Goal: Task Accomplishment & Management: Use online tool/utility

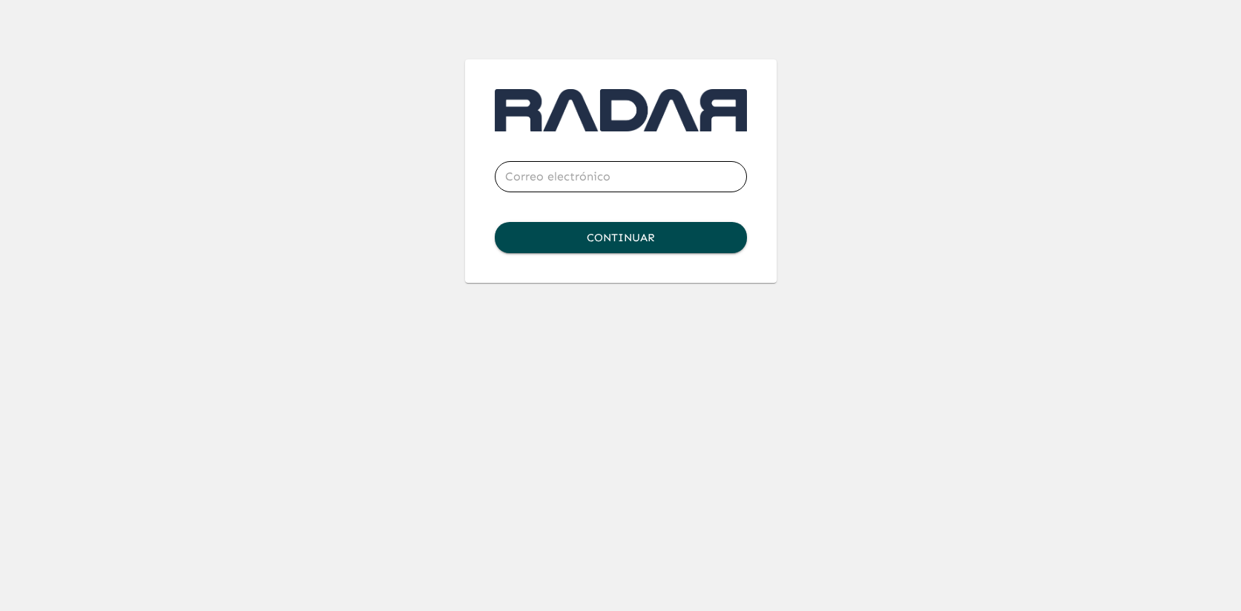
click at [548, 170] on input "email" at bounding box center [621, 177] width 252 height 42
type input "a"
type input "[PERSON_NAME][EMAIL_ADDRESS][DOMAIN_NAME]"
click button "Continuar" at bounding box center [621, 237] width 252 height 31
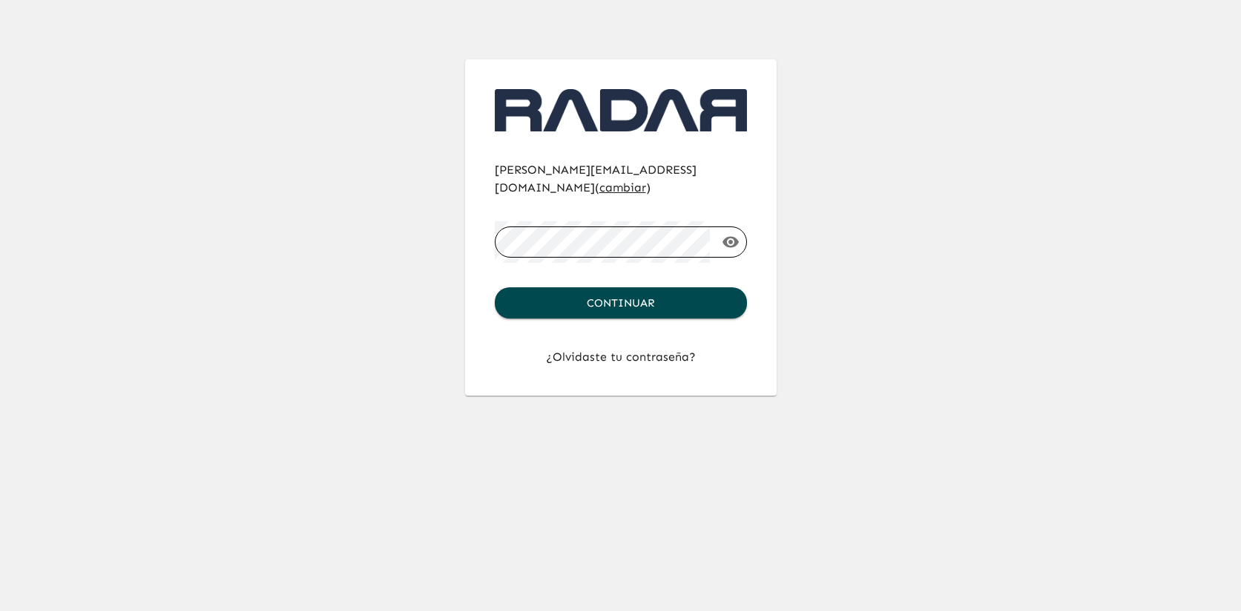
click at [495, 287] on button "Continuar" at bounding box center [621, 302] width 252 height 31
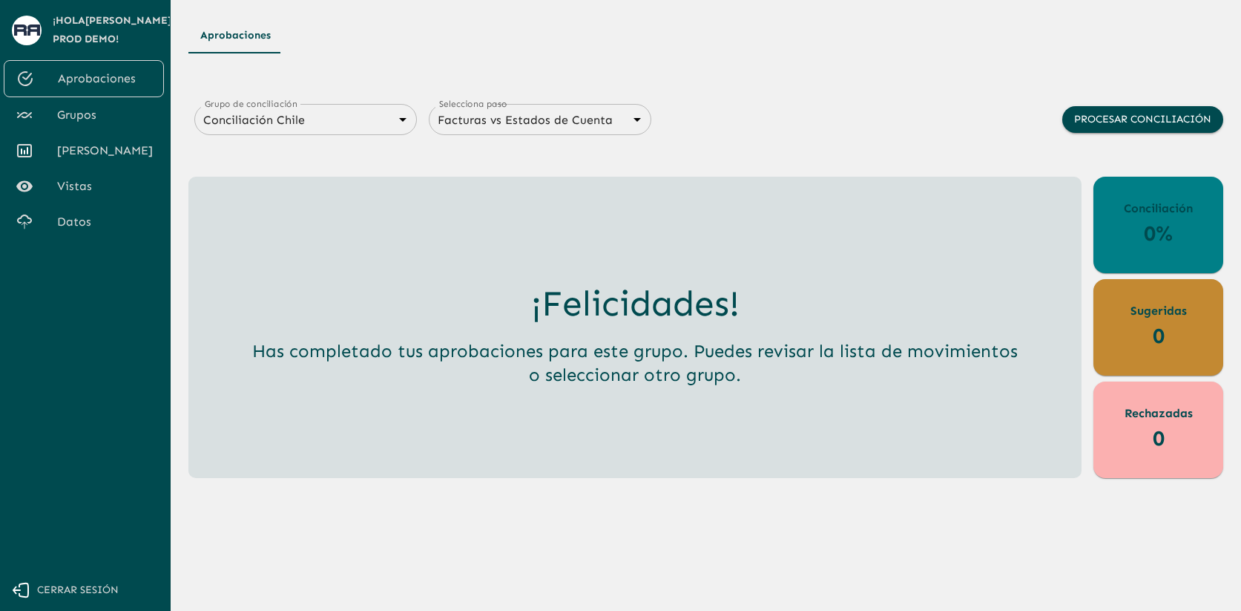
click at [99, 116] on span "Grupos" at bounding box center [104, 115] width 95 height 18
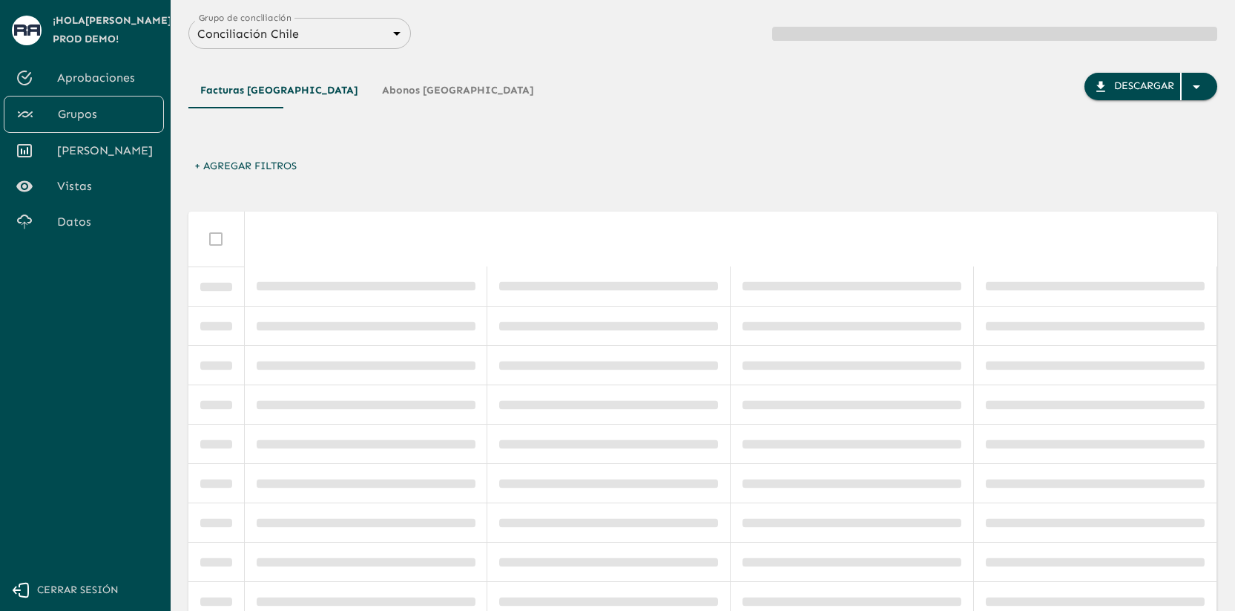
click at [122, 83] on span "Aprobaciones" at bounding box center [104, 78] width 95 height 18
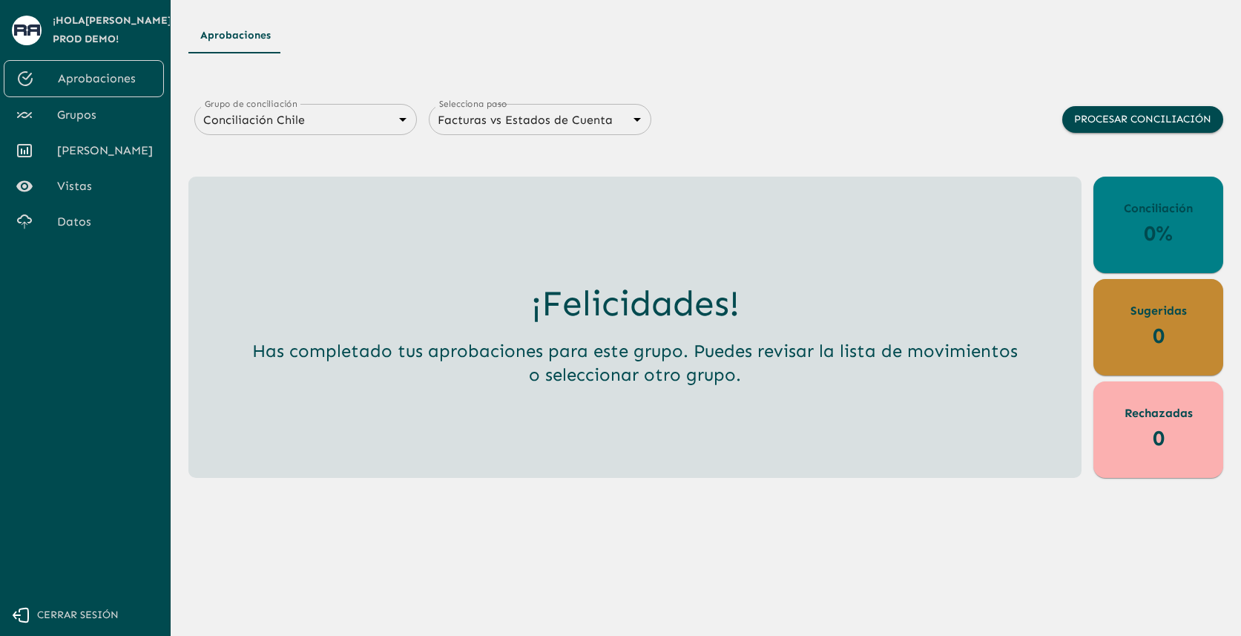
click at [85, 220] on span "Datos" at bounding box center [104, 222] width 95 height 18
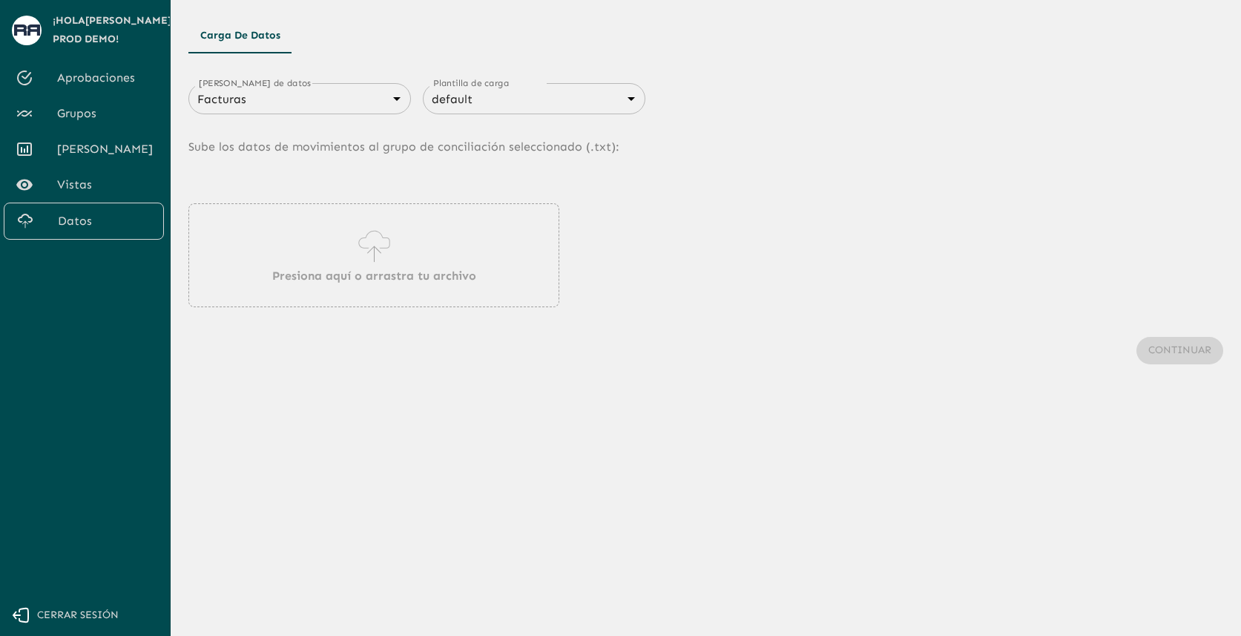
click at [384, 252] on icon at bounding box center [374, 247] width 42 height 42
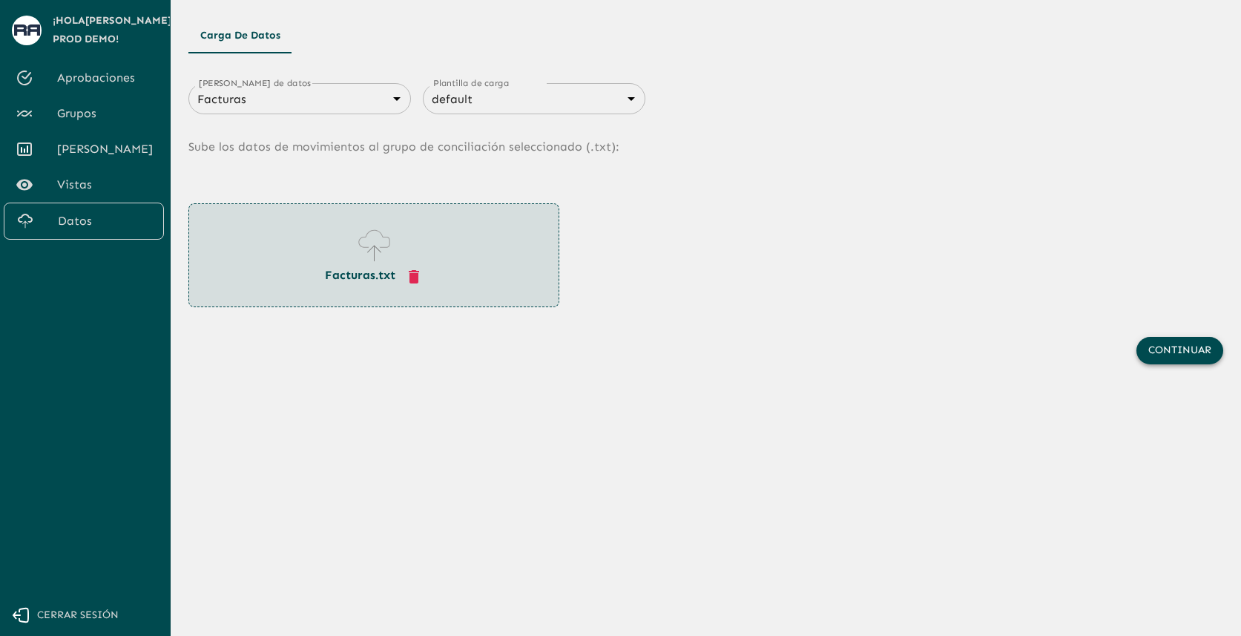
click at [1193, 348] on button "Continuar" at bounding box center [1179, 350] width 87 height 27
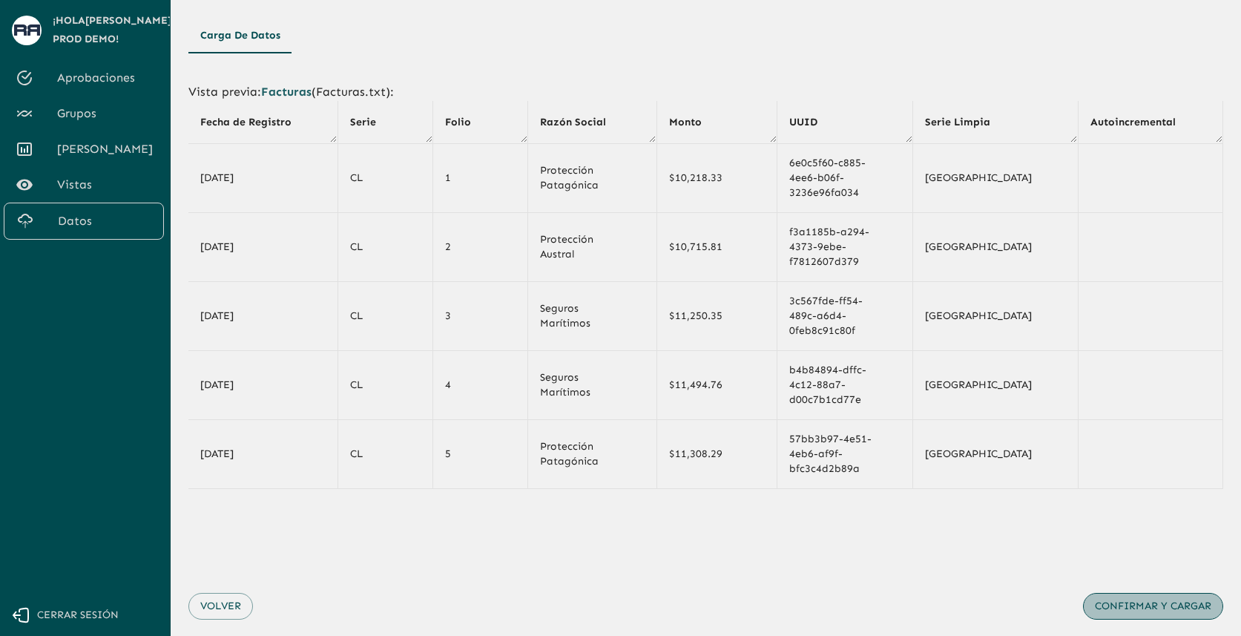
click at [1121, 593] on button "Confirmar y cargar" at bounding box center [1153, 606] width 140 height 27
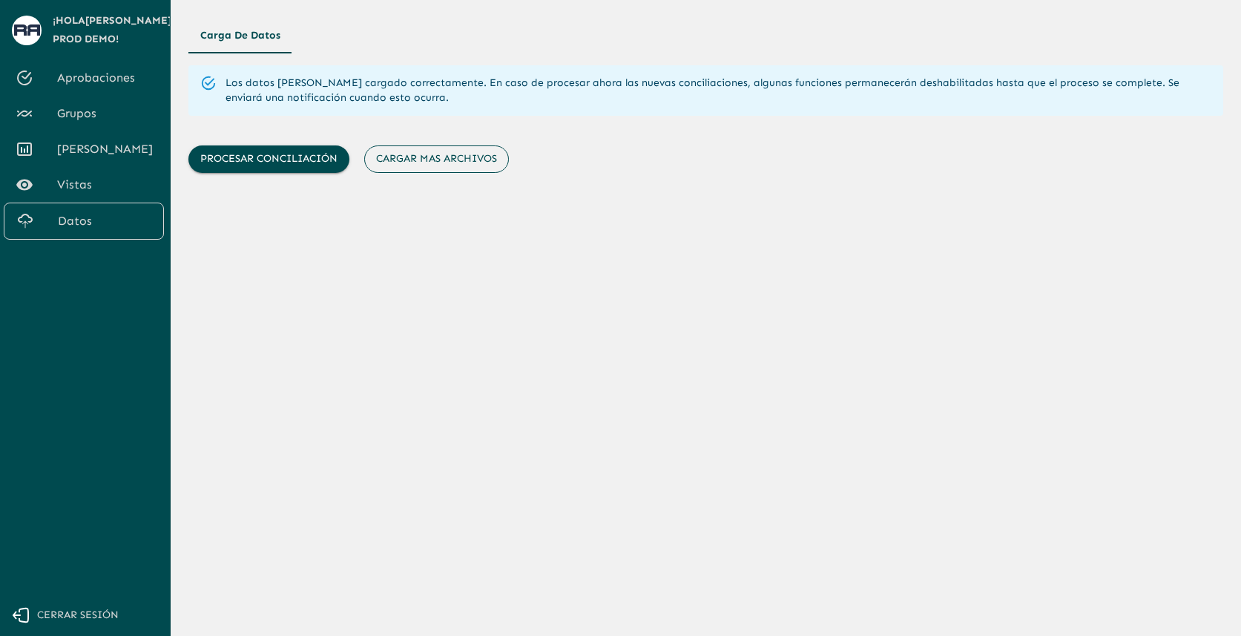
click at [485, 162] on button "Cargar mas archivos" at bounding box center [436, 158] width 145 height 27
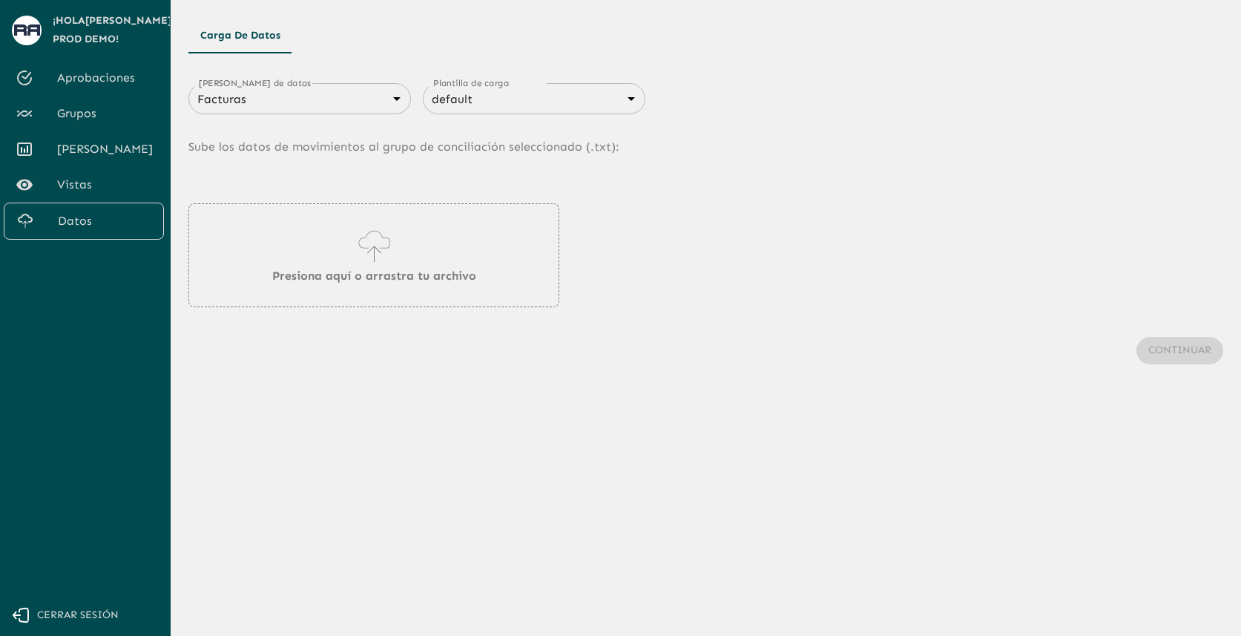
click at [355, 107] on body "Se están procesando los movimientos. Algunas acciones permanecerán deshabilitad…" at bounding box center [620, 318] width 1241 height 636
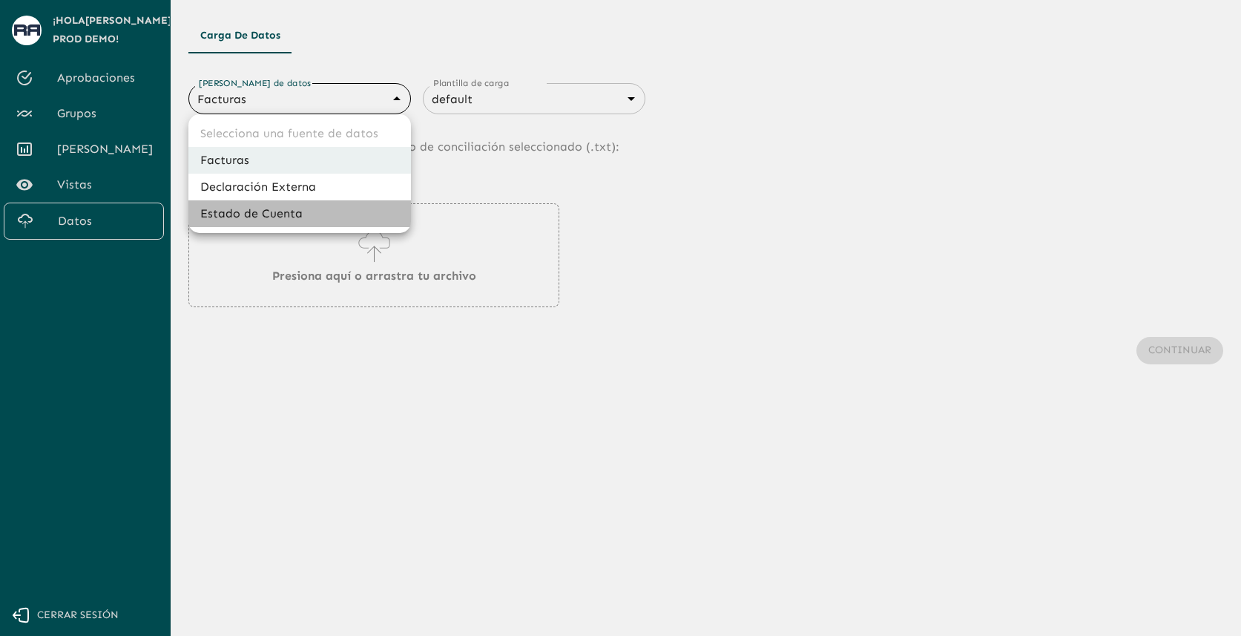
click at [308, 209] on li "Estado de Cuenta" at bounding box center [299, 213] width 223 height 27
type input "67aba8c01535f7f378339999"
type input "68405816993b98be2d8f622b"
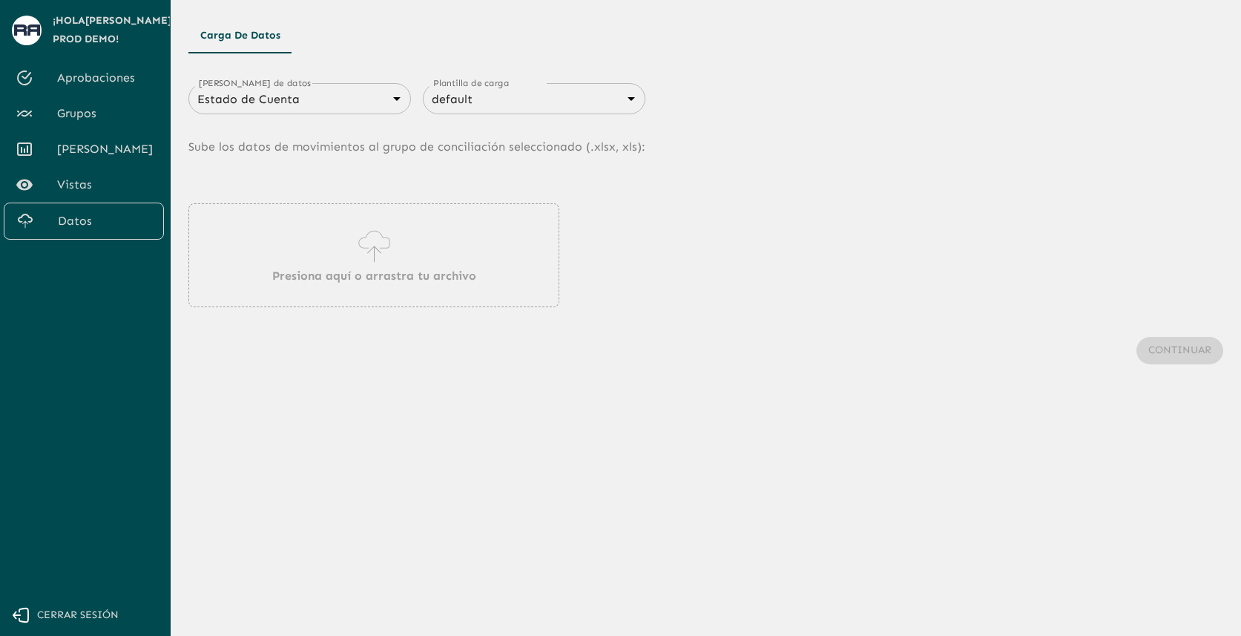
click at [363, 248] on icon at bounding box center [373, 240] width 31 height 18
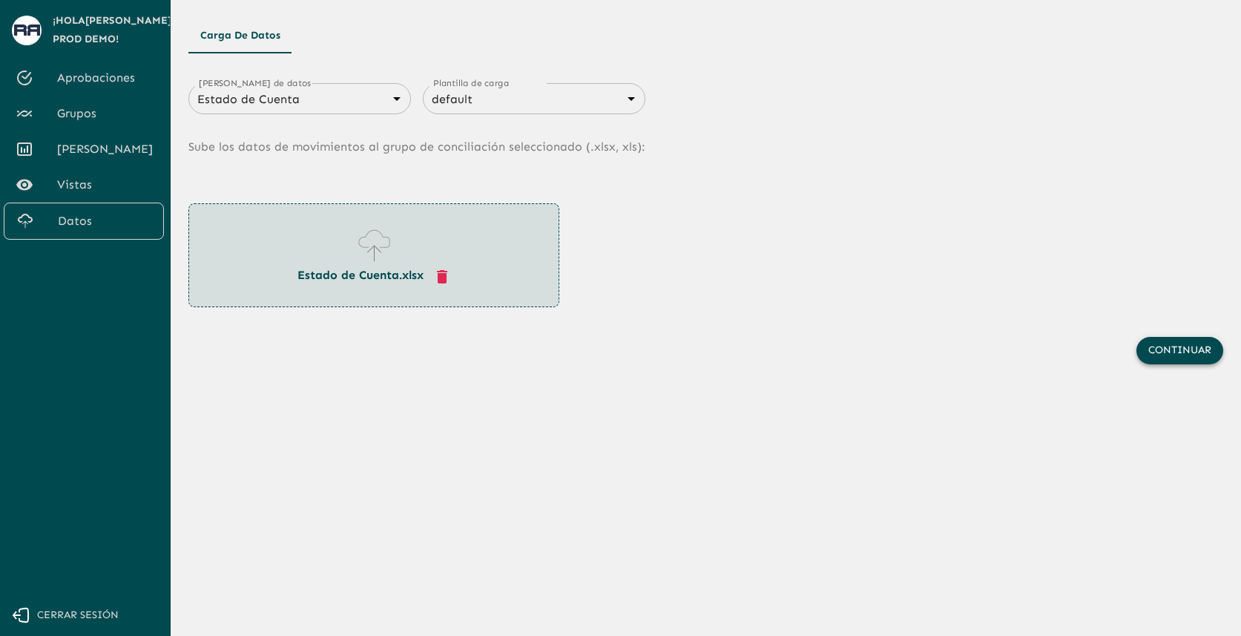
click at [1157, 343] on button "Continuar" at bounding box center [1179, 350] width 87 height 27
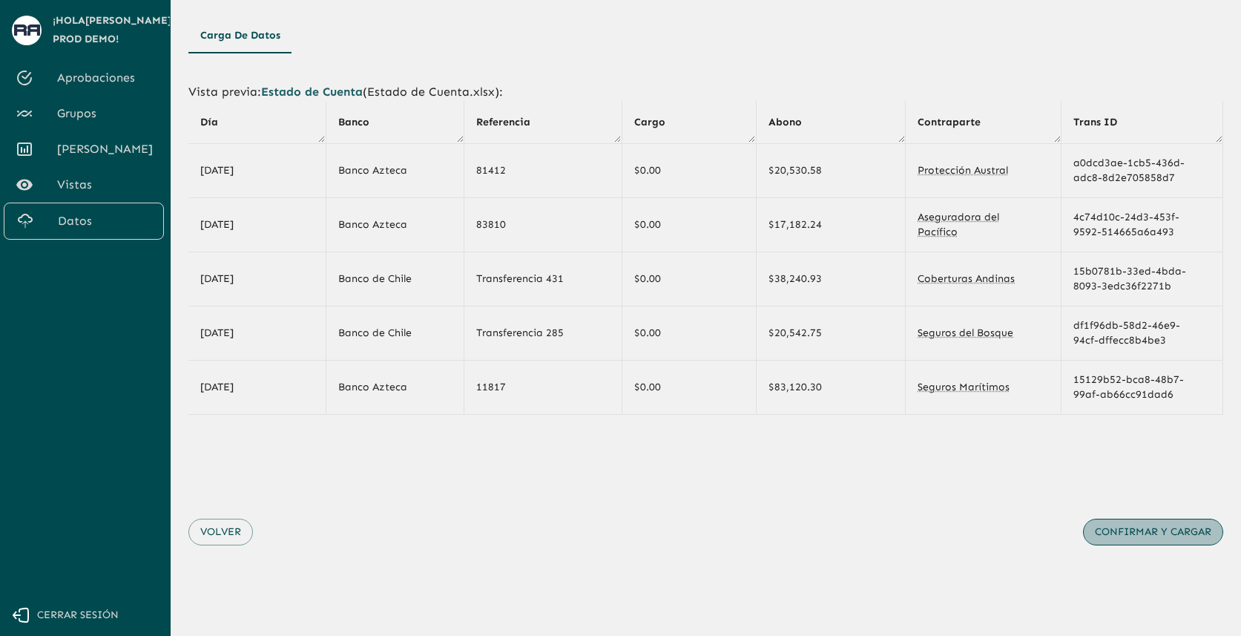
click at [1133, 534] on button "Confirmar y cargar" at bounding box center [1153, 532] width 140 height 27
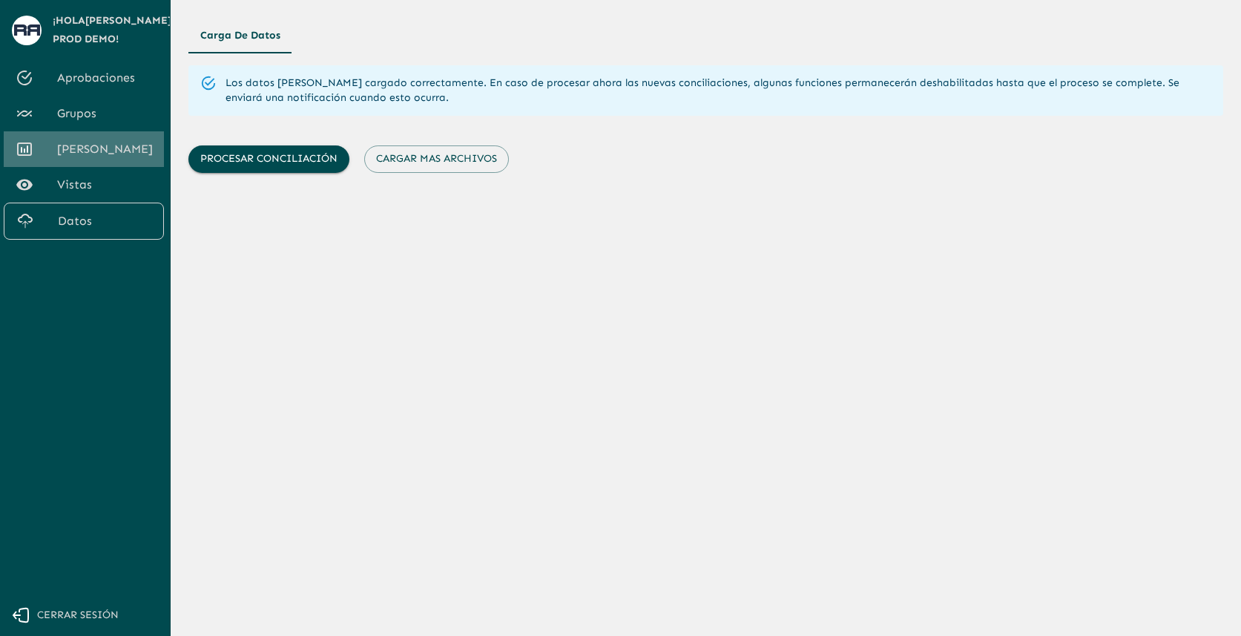
click at [99, 151] on span "[PERSON_NAME]" at bounding box center [104, 149] width 95 height 18
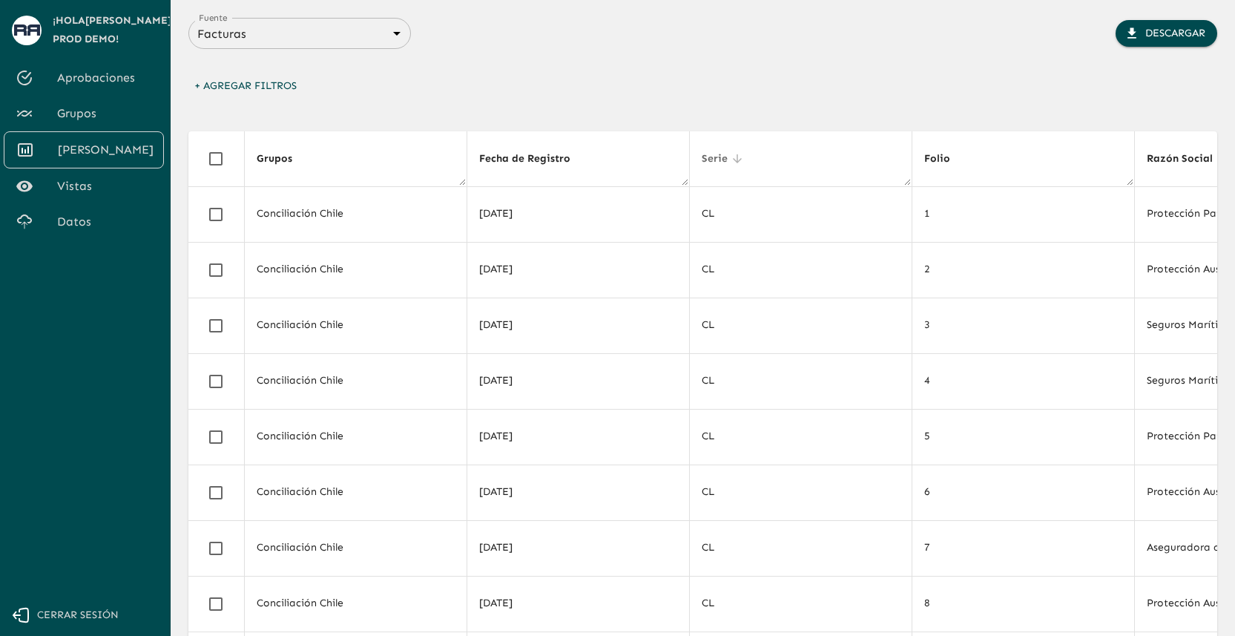
click at [734, 157] on icon at bounding box center [737, 158] width 13 height 13
click at [734, 164] on icon at bounding box center [737, 158] width 13 height 13
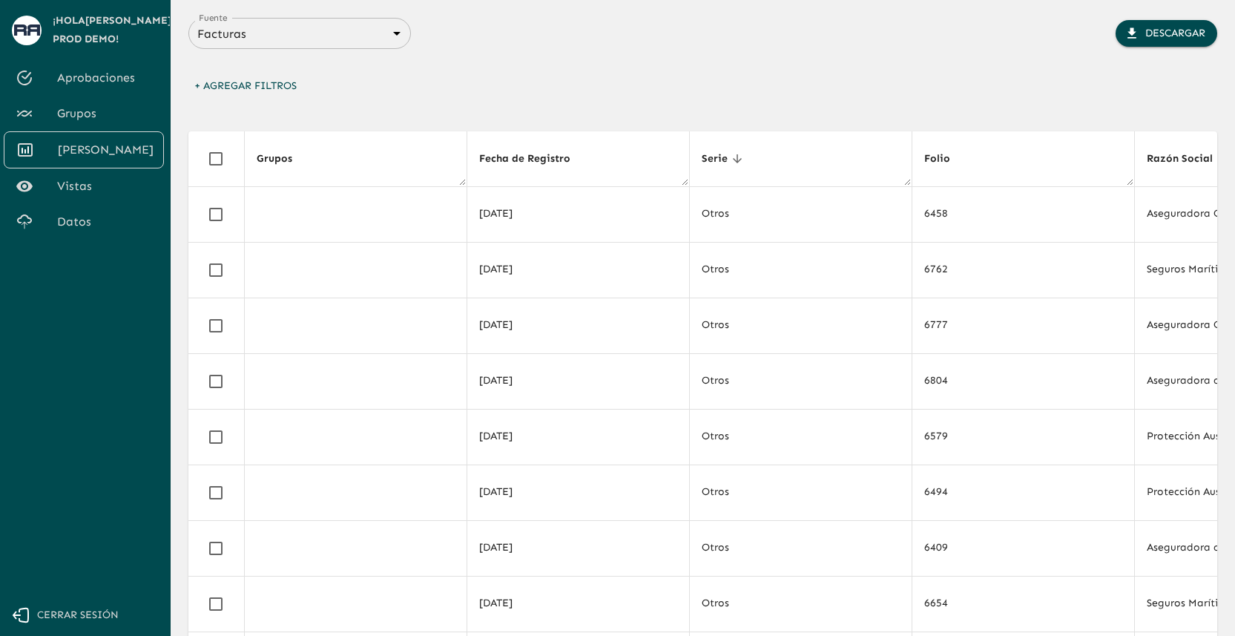
click at [733, 161] on icon at bounding box center [737, 158] width 9 height 9
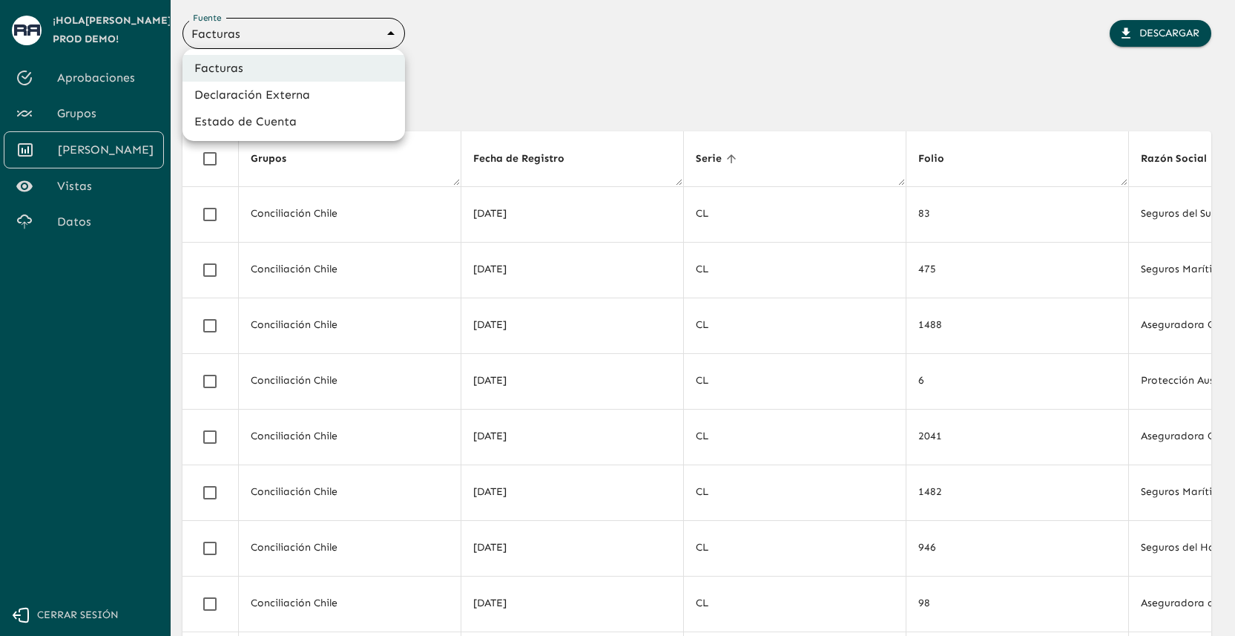
click at [368, 43] on body "Se están procesando los movimientos. Algunas acciones permanecerán deshabilitad…" at bounding box center [617, 318] width 1235 height 636
click at [309, 120] on li "Estado de Cuenta" at bounding box center [293, 121] width 223 height 27
type input "67aba8c01535f7f378339999"
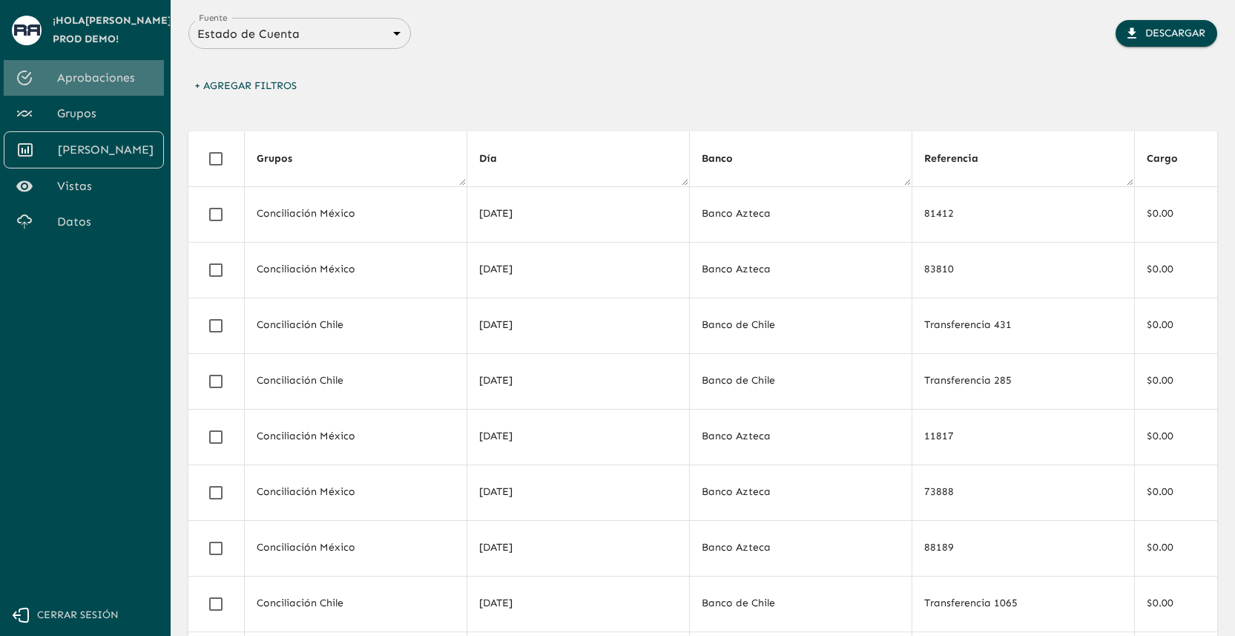
click at [122, 78] on span "Aprobaciones" at bounding box center [104, 78] width 95 height 18
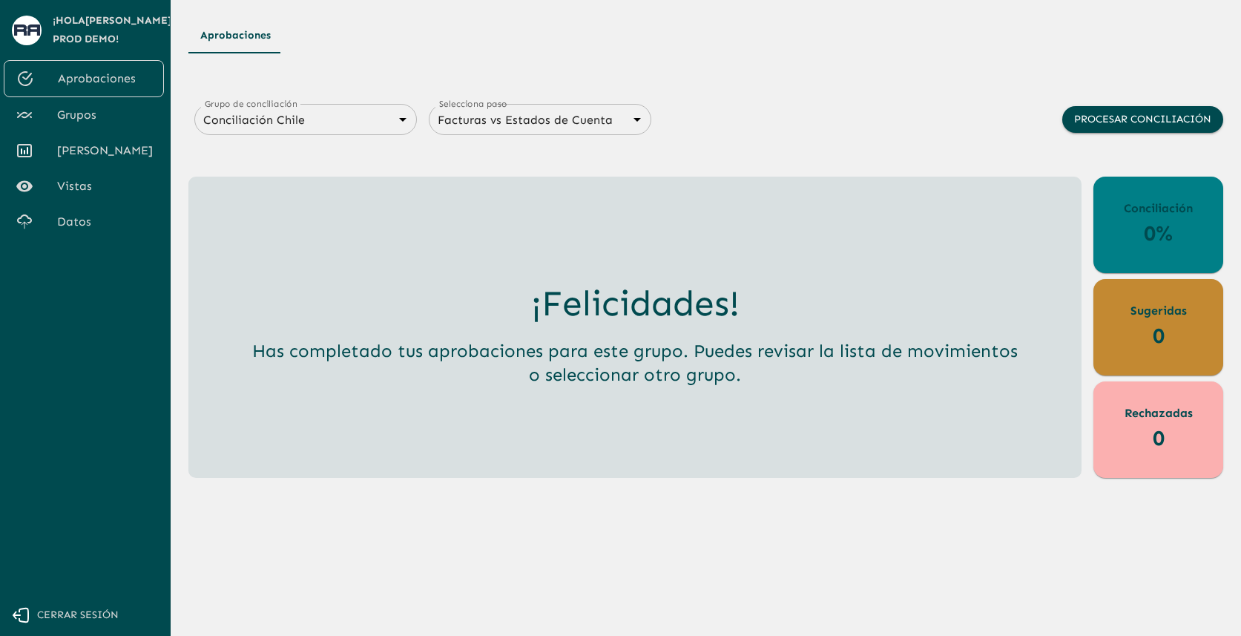
click at [737, 96] on div "Aprobaciones Grupo de conciliación Conciliación Chile 67abbaddd24c085b1dbbf710 …" at bounding box center [705, 248] width 1035 height 460
click at [1143, 109] on button "Procesar conciliación" at bounding box center [1142, 119] width 161 height 27
drag, startPoint x: 1125, startPoint y: 236, endPoint x: 1197, endPoint y: 246, distance: 72.7
click at [1197, 246] on div "Conciliación 95.10%" at bounding box center [1158, 225] width 130 height 96
click at [103, 116] on span "Grupos" at bounding box center [104, 115] width 95 height 18
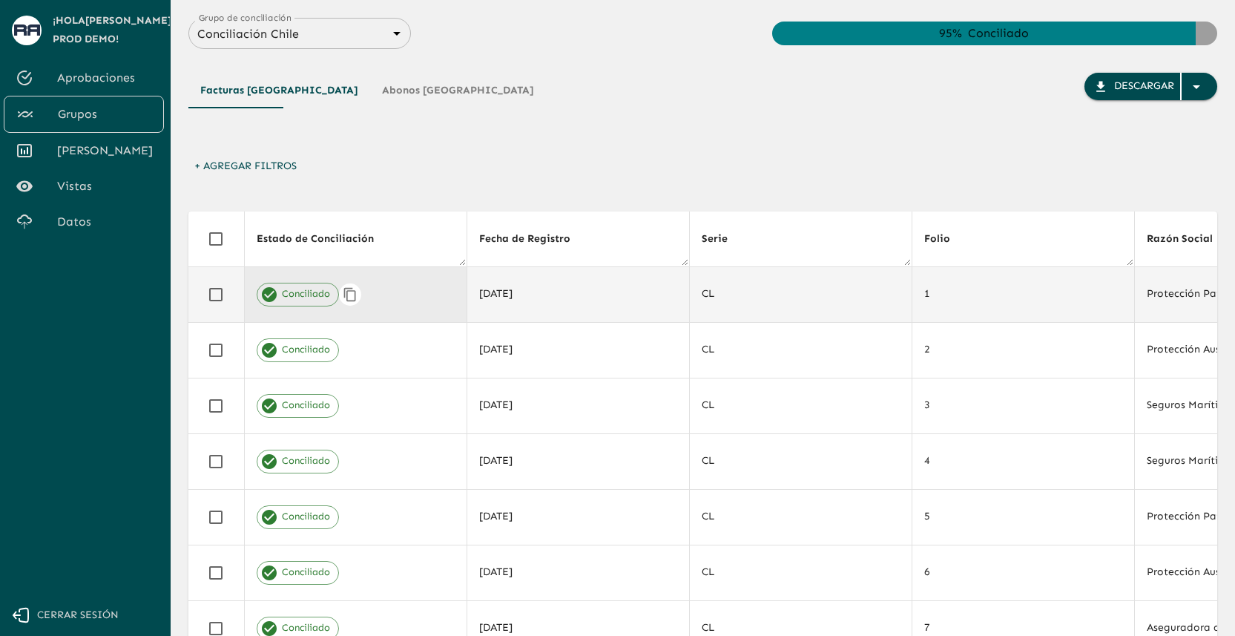
click at [418, 289] on div "Conciliado" at bounding box center [356, 295] width 198 height 24
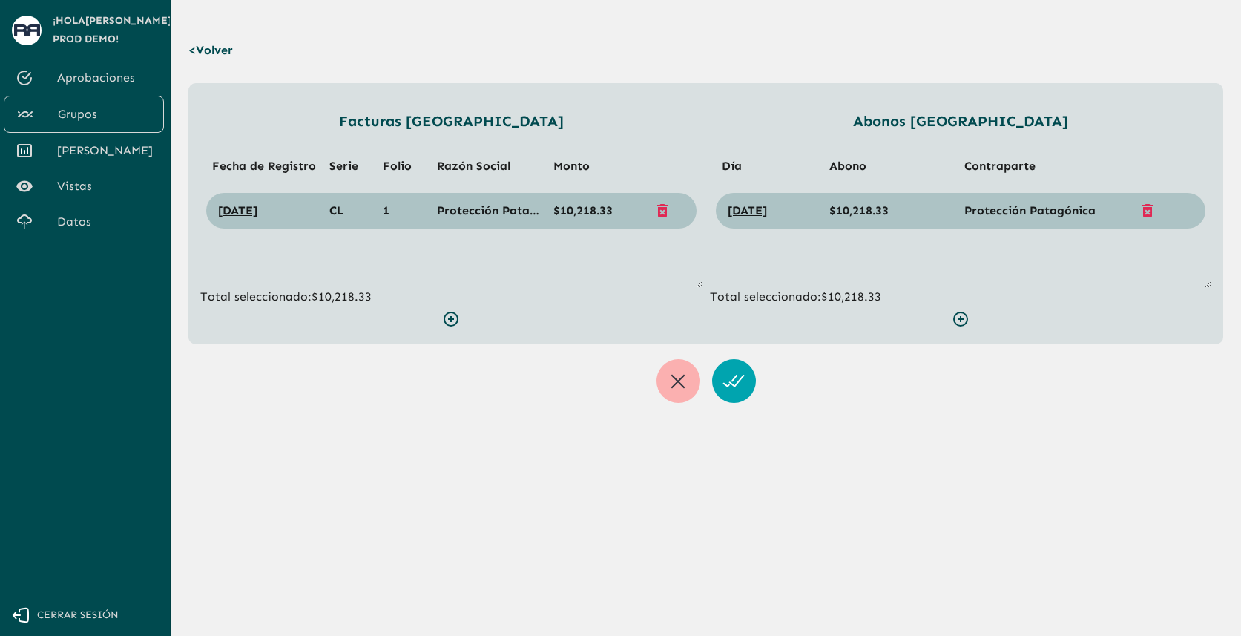
click at [858, 294] on p "Total seleccionado: $10,218.33" at bounding box center [961, 297] width 502 height 18
click at [889, 209] on span "$10,218.33" at bounding box center [858, 210] width 59 height 14
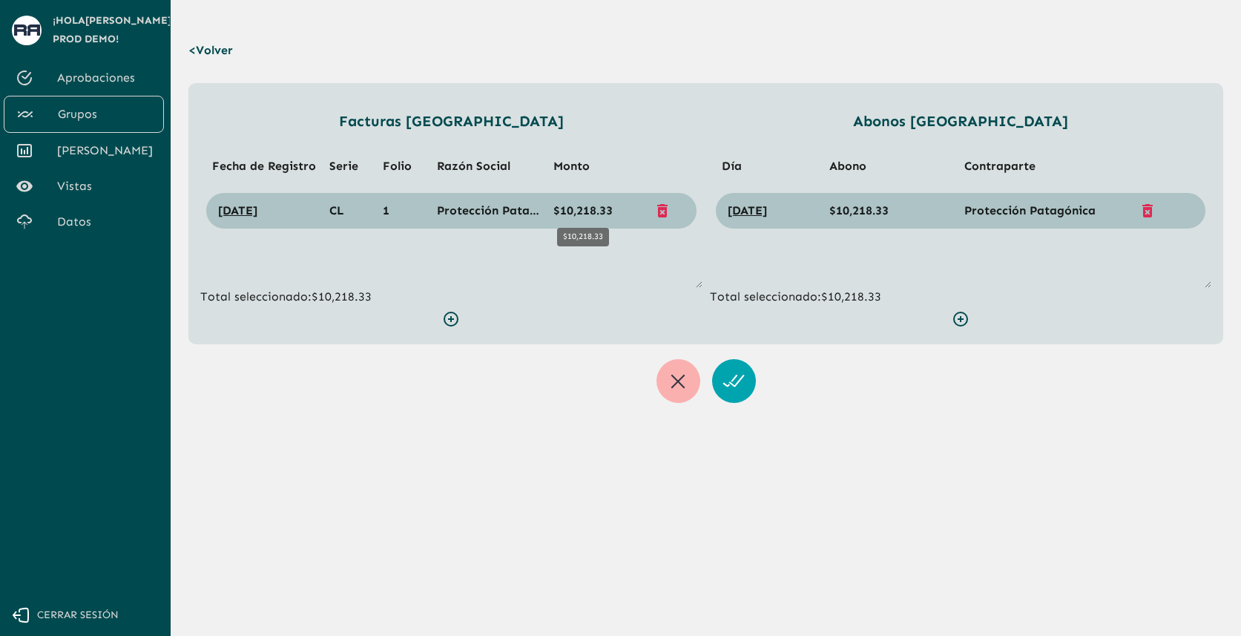
click at [586, 206] on span "$10,218.33" at bounding box center [582, 210] width 59 height 14
click at [337, 210] on span "CL" at bounding box center [336, 210] width 15 height 14
drag, startPoint x: 923, startPoint y: 121, endPoint x: 1024, endPoint y: 118, distance: 100.9
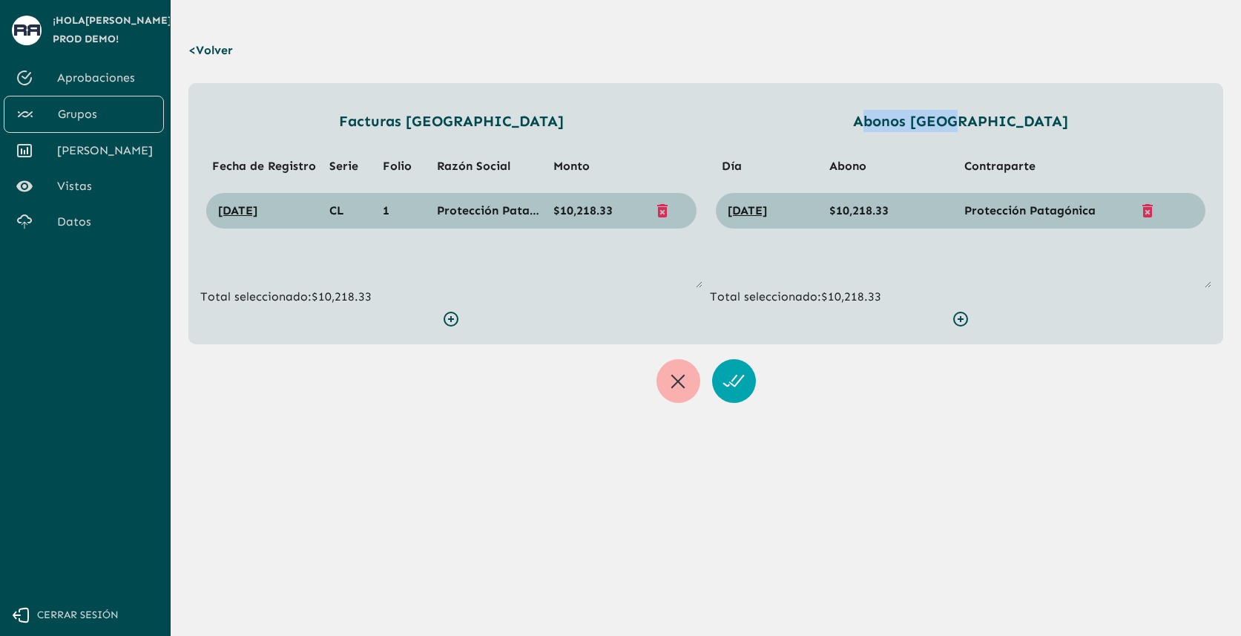
click at [1024, 118] on p "Abonos [GEOGRAPHIC_DATA]" at bounding box center [961, 121] width 502 height 22
click at [639, 253] on ul "Fecha de Registro Serie Folio Razón Social Monto [DATE] CL 1 Protección Patagón…" at bounding box center [451, 213] width 502 height 148
click at [113, 85] on span "Aprobaciones" at bounding box center [104, 78] width 95 height 18
